Goal: Task Accomplishment & Management: Complete application form

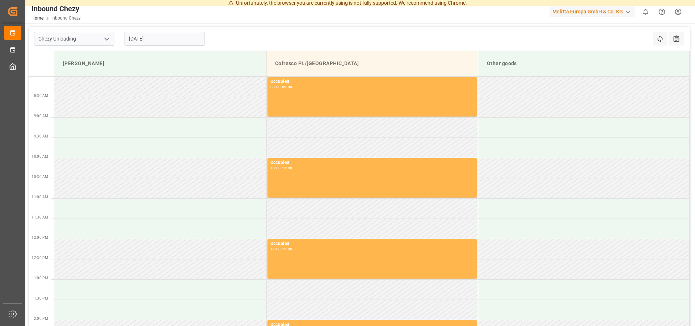
click at [151, 42] on input "[DATE]" at bounding box center [165, 39] width 80 height 14
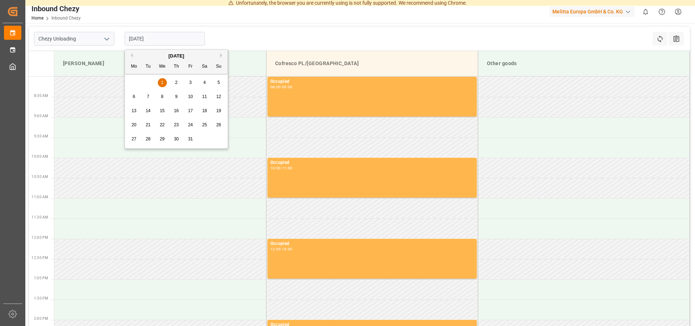
click at [177, 81] on span "2" at bounding box center [176, 82] width 3 height 5
type input "[DATE]"
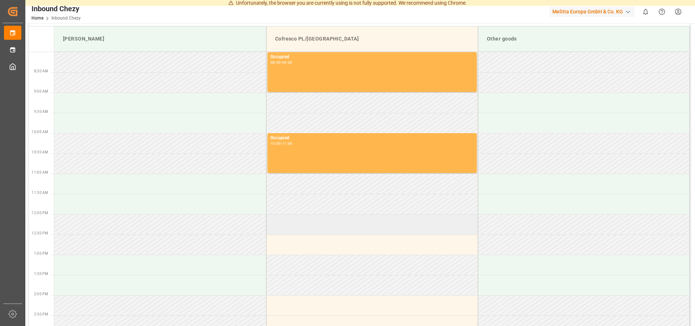
scroll to position [37, 0]
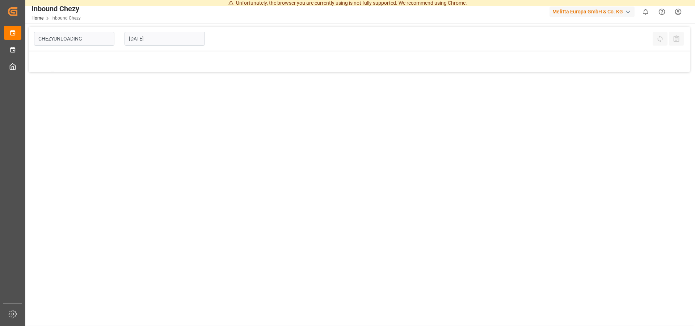
type input "Chezy Unloading"
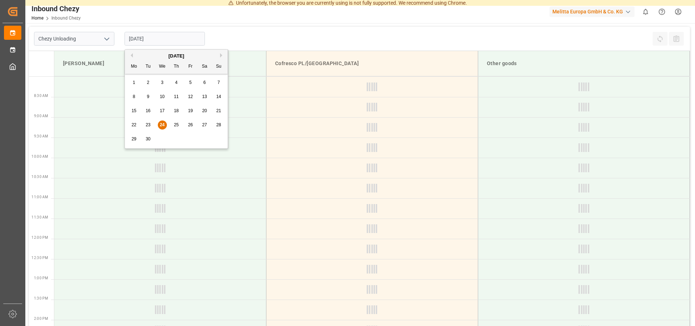
click at [161, 41] on input "[DATE]" at bounding box center [165, 39] width 80 height 14
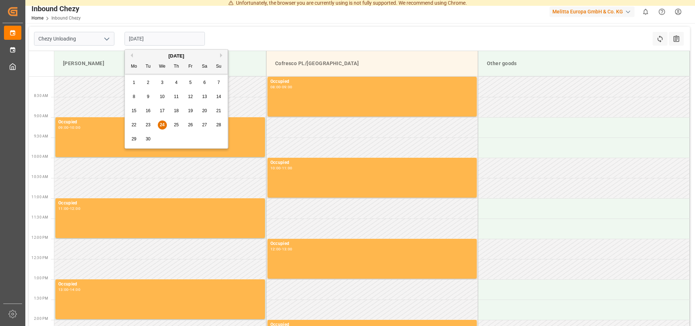
click at [222, 52] on div "[DATE] Mo Tu We Th Fr Sa Su" at bounding box center [176, 62] width 103 height 24
click at [221, 55] on button "Next Month" at bounding box center [222, 55] width 4 height 4
click at [164, 81] on div "1" at bounding box center [162, 83] width 9 height 9
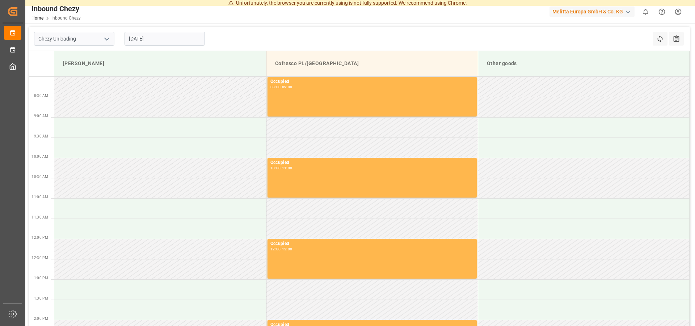
click at [164, 43] on input "[DATE]" at bounding box center [165, 39] width 80 height 14
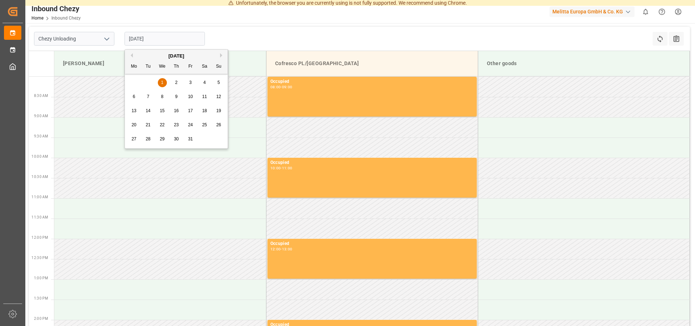
click at [177, 81] on span "2" at bounding box center [176, 82] width 3 height 5
type input "[DATE]"
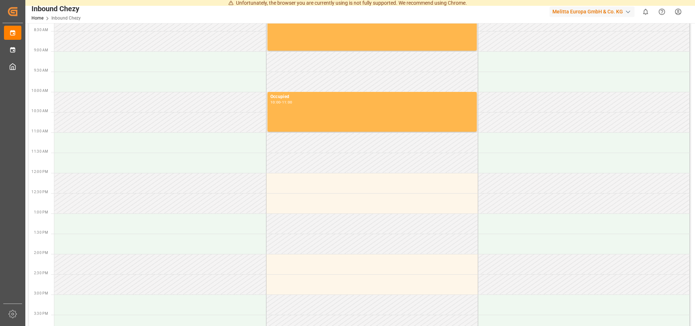
scroll to position [74, 0]
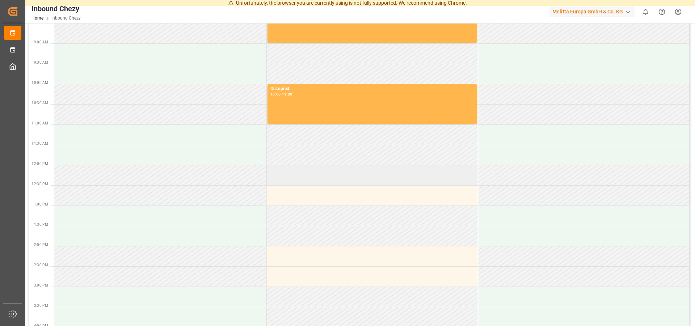
click at [303, 176] on td at bounding box center [372, 175] width 212 height 20
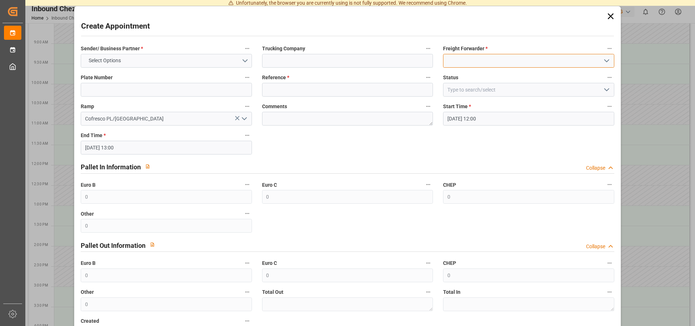
click at [508, 65] on input at bounding box center [528, 61] width 171 height 14
click at [601, 56] on button "open menu" at bounding box center [606, 60] width 11 height 11
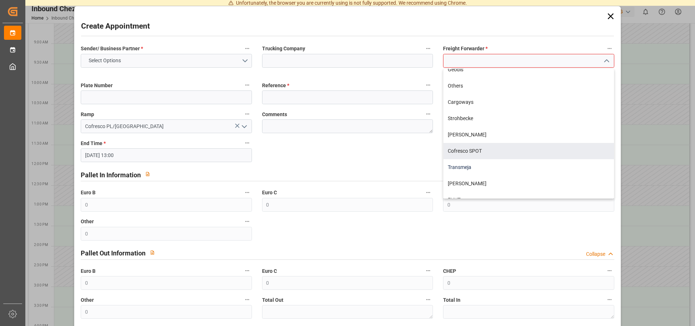
scroll to position [185, 0]
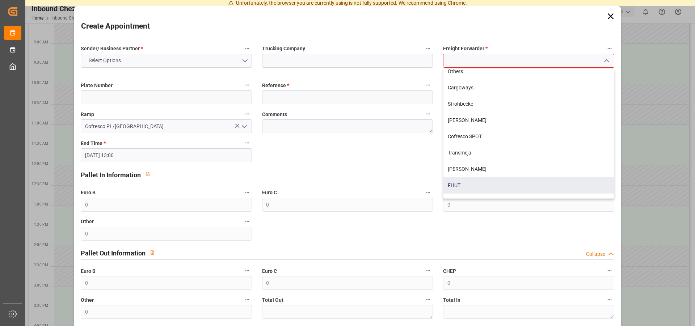
click at [455, 189] on div "FHUT" at bounding box center [528, 185] width 170 height 16
type input "FHUT"
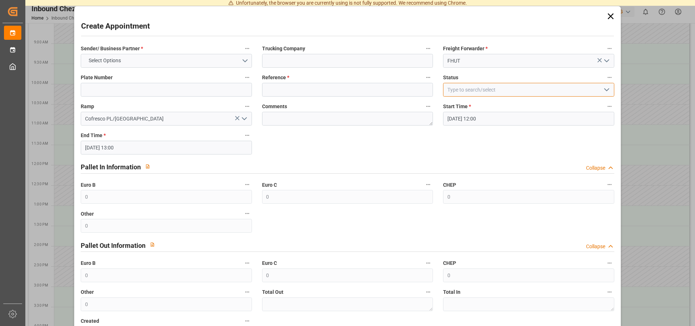
click at [478, 88] on input at bounding box center [528, 90] width 171 height 14
click at [603, 87] on icon "open menu" at bounding box center [606, 89] width 9 height 9
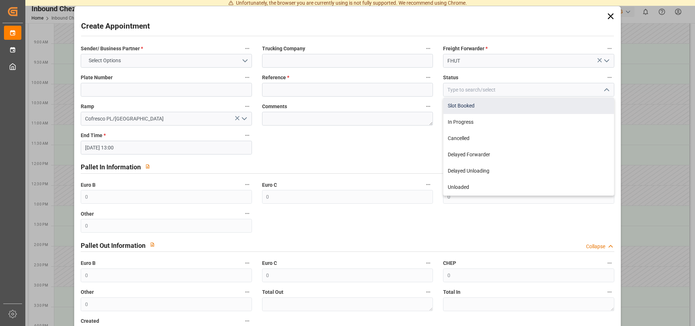
click at [457, 105] on div "Slot Booked" at bounding box center [528, 106] width 170 height 16
type input "Slot Booked"
